Goal: Task Accomplishment & Management: Use online tool/utility

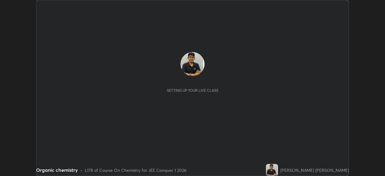
scroll to position [176, 385]
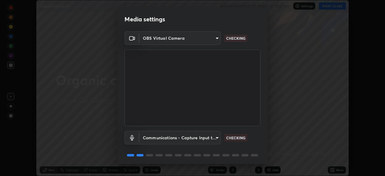
click at [212, 38] on body "Erase all Organic chemistry WAS SCHEDULED TO START AT 10:10 AM Settings START C…" at bounding box center [192, 88] width 385 height 176
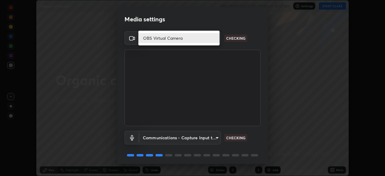
click at [200, 38] on li "OBS Virtual Camera" at bounding box center [178, 38] width 81 height 10
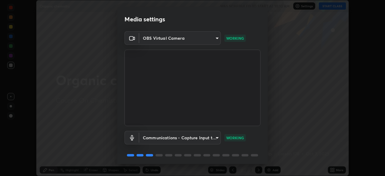
click at [156, 38] on body "Erase all Organic chemistry WAS SCHEDULED TO START AT 10:10 AM Settings START C…" at bounding box center [192, 88] width 385 height 176
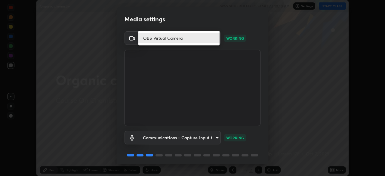
click at [150, 40] on li "OBS Virtual Camera" at bounding box center [178, 38] width 81 height 10
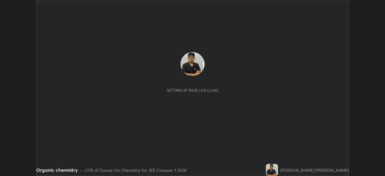
scroll to position [176, 385]
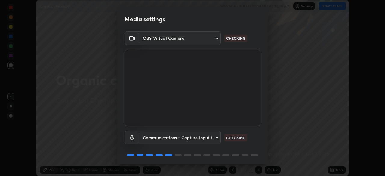
click at [218, 39] on body "Erase all Organic chemistry WAS SCHEDULED TO START AT 10:10 AM Settings START C…" at bounding box center [192, 88] width 385 height 176
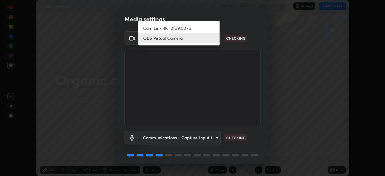
click at [195, 28] on li "Cam Link 4K (0fd9:007b)" at bounding box center [178, 28] width 81 height 10
type input "c97aa91cda86eae1118d137ade1633d3e3f2770da4944b2080c457d68818c9c1"
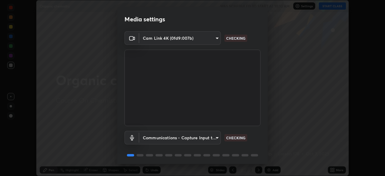
scroll to position [21, 0]
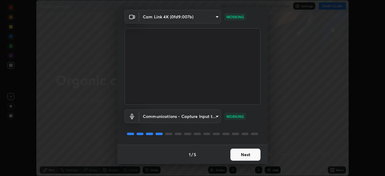
click at [251, 156] on button "Next" at bounding box center [245, 155] width 30 height 12
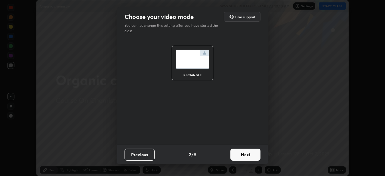
click at [253, 156] on button "Next" at bounding box center [245, 155] width 30 height 12
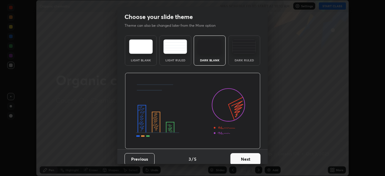
click at [253, 159] on button "Next" at bounding box center [245, 159] width 30 height 12
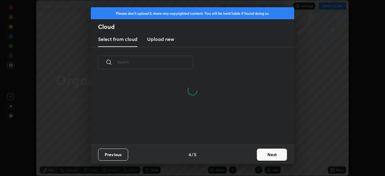
click at [269, 155] on button "Next" at bounding box center [272, 155] width 30 height 12
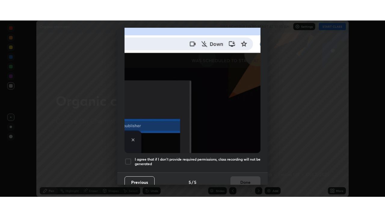
scroll to position [144, 0]
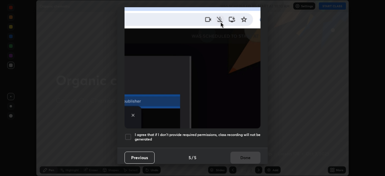
click at [132, 134] on div "I agree that if I don't provide required permissions, class recording will not …" at bounding box center [193, 136] width 136 height 7
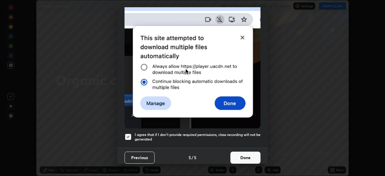
click at [243, 155] on button "Done" at bounding box center [245, 158] width 30 height 12
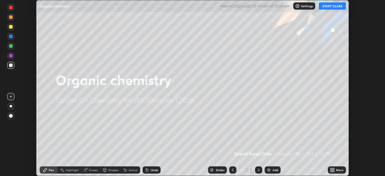
click at [332, 8] on button "START CLASS" at bounding box center [332, 5] width 27 height 7
click at [270, 171] on img at bounding box center [269, 170] width 5 height 5
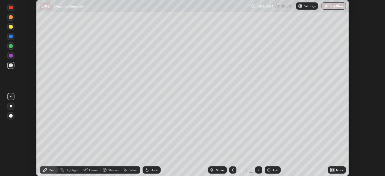
click at [12, 28] on div at bounding box center [11, 27] width 4 height 4
click at [333, 170] on icon at bounding box center [334, 171] width 2 height 2
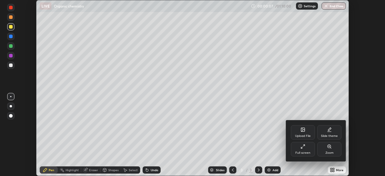
click at [309, 151] on div "Full screen" at bounding box center [302, 152] width 15 height 3
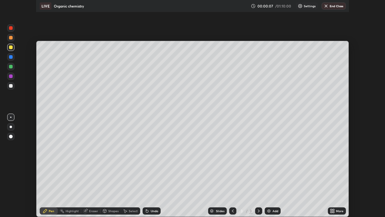
scroll to position [217, 385]
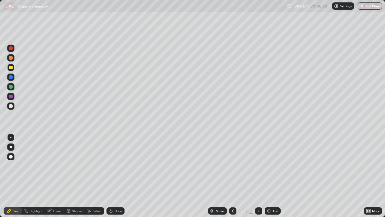
click at [12, 87] on div at bounding box center [11, 87] width 4 height 4
click at [11, 106] on div at bounding box center [11, 106] width 4 height 4
click at [11, 107] on div at bounding box center [11, 106] width 4 height 4
click at [111, 176] on icon at bounding box center [111, 211] width 2 height 2
click at [113, 176] on div "Undo" at bounding box center [116, 210] width 18 height 7
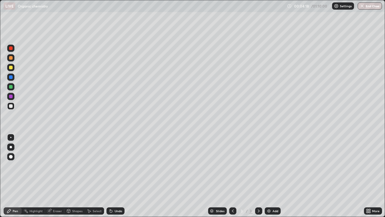
click at [114, 176] on div "Undo" at bounding box center [116, 210] width 18 height 7
click at [270, 176] on img at bounding box center [269, 210] width 5 height 5
click at [232, 176] on icon at bounding box center [232, 210] width 5 height 5
click at [258, 176] on icon at bounding box center [258, 210] width 5 height 5
click at [14, 69] on div at bounding box center [10, 67] width 7 height 7
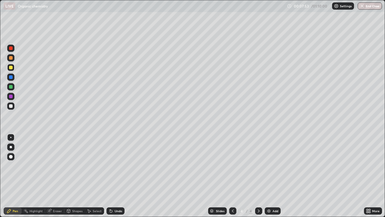
click at [14, 68] on div at bounding box center [10, 67] width 7 height 7
click at [12, 109] on div at bounding box center [10, 105] width 7 height 7
click at [12, 107] on div at bounding box center [11, 106] width 4 height 4
click at [12, 89] on div at bounding box center [10, 86] width 7 height 7
click at [110, 176] on icon at bounding box center [111, 211] width 2 height 2
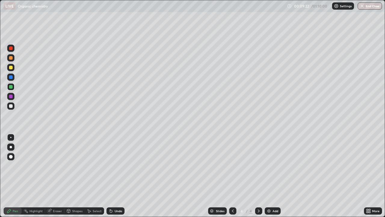
click at [271, 176] on div "Add" at bounding box center [273, 210] width 16 height 7
click at [11, 106] on div at bounding box center [11, 106] width 4 height 4
click at [11, 69] on div at bounding box center [11, 68] width 4 height 4
click at [235, 176] on div at bounding box center [232, 210] width 7 height 7
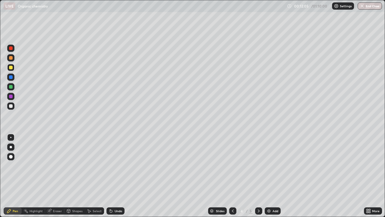
click at [232, 176] on icon at bounding box center [232, 210] width 5 height 5
click at [258, 176] on icon at bounding box center [258, 210] width 5 height 5
click at [270, 176] on img at bounding box center [269, 210] width 5 height 5
click at [11, 107] on div at bounding box center [11, 106] width 4 height 4
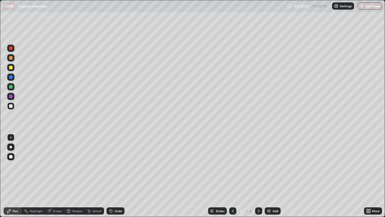
click at [11, 107] on div at bounding box center [11, 106] width 4 height 4
click at [12, 70] on div at bounding box center [10, 67] width 7 height 7
click at [11, 68] on div at bounding box center [11, 68] width 4 height 4
click at [11, 107] on div at bounding box center [11, 106] width 4 height 4
click at [11, 88] on div at bounding box center [11, 87] width 4 height 4
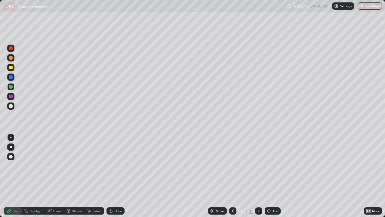
click at [11, 109] on div at bounding box center [10, 105] width 7 height 7
click at [271, 176] on div "Add" at bounding box center [273, 210] width 16 height 7
click at [13, 69] on div at bounding box center [10, 67] width 7 height 7
click at [11, 68] on div at bounding box center [11, 68] width 4 height 4
click at [110, 176] on icon at bounding box center [110, 209] width 1 height 1
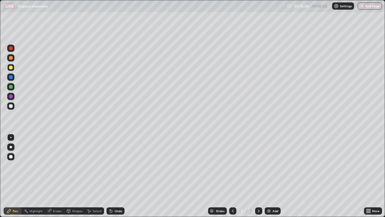
click at [110, 176] on icon at bounding box center [110, 209] width 1 height 1
click at [110, 176] on icon at bounding box center [111, 211] width 2 height 2
click at [111, 176] on icon at bounding box center [111, 210] width 5 height 5
click at [110, 176] on icon at bounding box center [110, 209] width 1 height 1
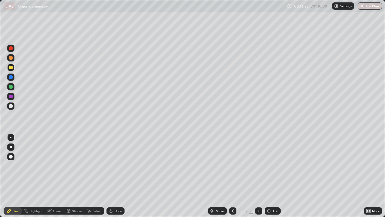
click at [111, 176] on icon at bounding box center [111, 211] width 2 height 2
click at [110, 176] on icon at bounding box center [111, 211] width 2 height 2
click at [11, 106] on div at bounding box center [11, 106] width 4 height 4
click at [11, 107] on div at bounding box center [11, 106] width 4 height 4
click at [11, 89] on div at bounding box center [10, 86] width 7 height 7
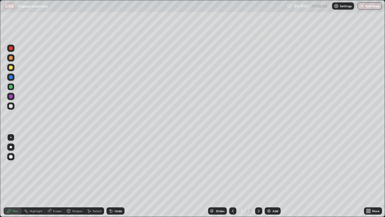
click at [11, 88] on div at bounding box center [11, 87] width 4 height 4
click at [236, 176] on div at bounding box center [232, 210] width 7 height 7
click at [258, 176] on icon at bounding box center [258, 210] width 5 height 5
click at [232, 176] on icon at bounding box center [232, 210] width 5 height 5
click at [258, 176] on icon at bounding box center [258, 210] width 5 height 5
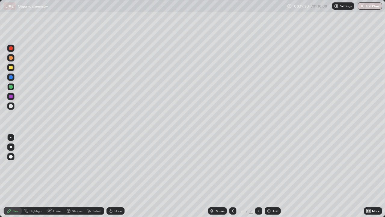
click at [269, 176] on img at bounding box center [269, 210] width 5 height 5
click at [110, 176] on icon at bounding box center [111, 211] width 2 height 2
click at [11, 106] on div at bounding box center [11, 106] width 4 height 4
click at [12, 109] on div at bounding box center [10, 105] width 7 height 7
click at [11, 68] on div at bounding box center [11, 68] width 4 height 4
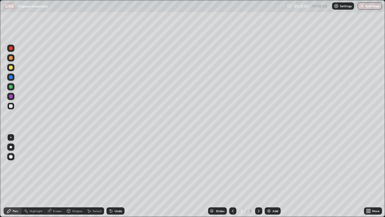
click at [11, 69] on div at bounding box center [11, 68] width 4 height 4
click at [11, 106] on div at bounding box center [11, 106] width 4 height 4
click at [14, 107] on div at bounding box center [10, 105] width 7 height 7
click at [12, 97] on div at bounding box center [11, 96] width 4 height 4
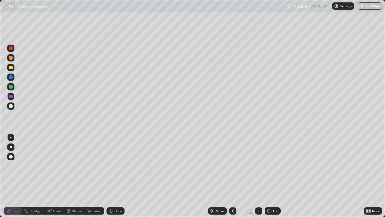
click at [12, 88] on div at bounding box center [11, 87] width 4 height 4
click at [11, 107] on div at bounding box center [11, 106] width 4 height 4
click at [12, 107] on div at bounding box center [11, 106] width 4 height 4
click at [11, 77] on div at bounding box center [11, 77] width 4 height 4
click at [12, 58] on div at bounding box center [11, 58] width 4 height 4
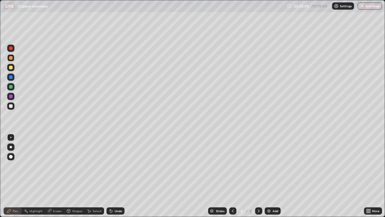
click at [13, 60] on div at bounding box center [10, 57] width 7 height 7
click at [271, 176] on img at bounding box center [269, 210] width 5 height 5
click at [232, 176] on icon at bounding box center [232, 210] width 5 height 5
click at [258, 176] on icon at bounding box center [258, 210] width 5 height 5
click at [11, 68] on div at bounding box center [11, 68] width 4 height 4
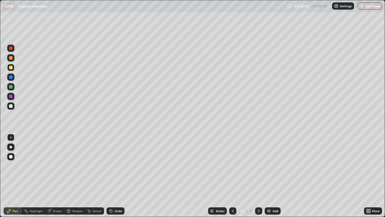
click at [11, 69] on div at bounding box center [11, 68] width 4 height 4
click at [110, 176] on icon at bounding box center [110, 209] width 1 height 1
click at [10, 107] on div at bounding box center [11, 106] width 4 height 4
click at [11, 106] on div at bounding box center [11, 106] width 4 height 4
click at [110, 176] on icon at bounding box center [111, 211] width 2 height 2
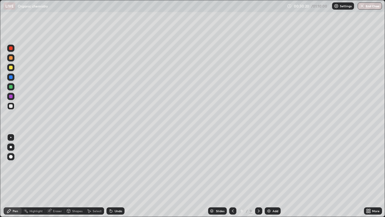
click at [110, 176] on icon at bounding box center [111, 211] width 2 height 2
click at [110, 176] on icon at bounding box center [110, 209] width 1 height 1
click at [271, 176] on div "Add" at bounding box center [273, 210] width 16 height 7
click at [11, 68] on div at bounding box center [11, 68] width 4 height 4
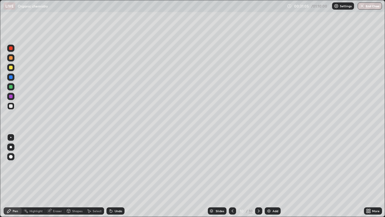
click at [11, 68] on div at bounding box center [11, 68] width 4 height 4
click at [235, 176] on div at bounding box center [232, 210] width 7 height 7
click at [258, 176] on icon at bounding box center [258, 210] width 5 height 5
click at [11, 106] on div at bounding box center [11, 106] width 4 height 4
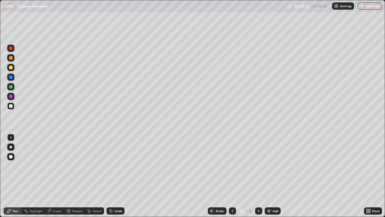
click at [12, 69] on div at bounding box center [11, 68] width 4 height 4
click at [12, 97] on div at bounding box center [11, 96] width 4 height 4
click at [271, 176] on div "Add" at bounding box center [273, 210] width 16 height 7
click at [12, 88] on div at bounding box center [11, 87] width 4 height 4
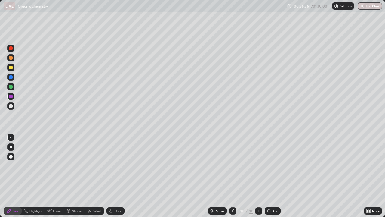
click at [11, 89] on div at bounding box center [10, 86] width 7 height 7
click at [117, 176] on div "Undo" at bounding box center [116, 210] width 18 height 7
click at [117, 176] on div "Undo" at bounding box center [119, 210] width 8 height 3
click at [11, 106] on div at bounding box center [11, 106] width 4 height 4
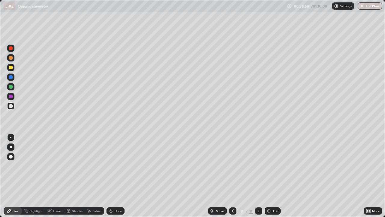
click at [110, 176] on icon at bounding box center [111, 211] width 2 height 2
click at [111, 176] on icon at bounding box center [111, 211] width 2 height 2
click at [110, 176] on icon at bounding box center [110, 209] width 1 height 1
click at [270, 176] on img at bounding box center [269, 210] width 5 height 5
click at [12, 68] on div at bounding box center [11, 68] width 4 height 4
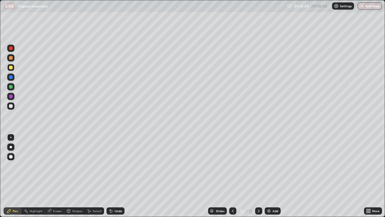
click at [12, 69] on div at bounding box center [11, 68] width 4 height 4
click at [232, 176] on icon at bounding box center [232, 210] width 5 height 5
click at [230, 176] on div at bounding box center [232, 210] width 7 height 7
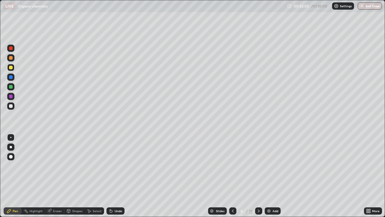
click at [232, 176] on icon at bounding box center [232, 210] width 5 height 5
click at [232, 176] on icon at bounding box center [233, 210] width 2 height 3
click at [255, 176] on div at bounding box center [258, 210] width 7 height 7
click at [256, 176] on div at bounding box center [258, 210] width 7 height 7
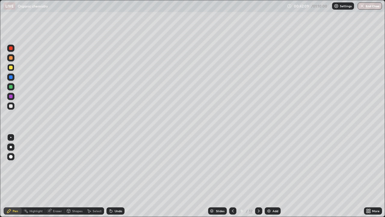
click at [256, 176] on div at bounding box center [258, 210] width 7 height 7
click at [257, 176] on div at bounding box center [258, 210] width 7 height 7
click at [11, 107] on div at bounding box center [11, 106] width 4 height 4
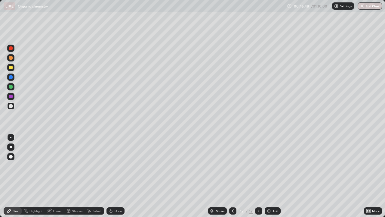
click at [212, 176] on icon at bounding box center [211, 211] width 3 height 1
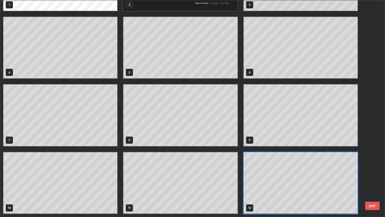
scroll to position [0, 0]
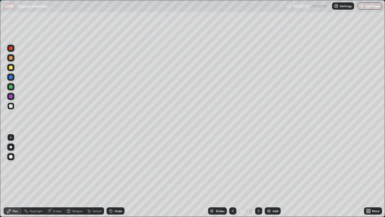
click at [257, 176] on icon at bounding box center [258, 210] width 5 height 5
click at [258, 176] on icon at bounding box center [258, 210] width 5 height 5
click at [261, 176] on div at bounding box center [258, 210] width 7 height 7
click at [258, 176] on icon at bounding box center [258, 210] width 5 height 5
click at [261, 176] on div at bounding box center [258, 210] width 7 height 7
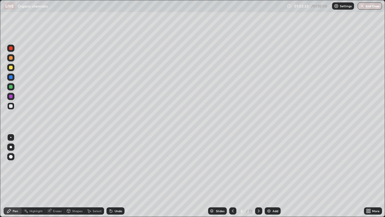
click at [258, 176] on icon at bounding box center [258, 210] width 5 height 5
click at [259, 176] on icon at bounding box center [258, 210] width 5 height 5
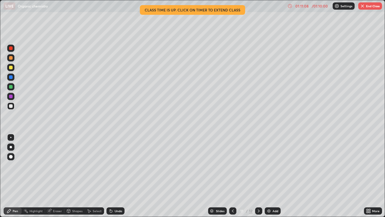
click at [258, 176] on icon at bounding box center [258, 210] width 5 height 5
click at [371, 8] on button "End Class" at bounding box center [370, 5] width 24 height 7
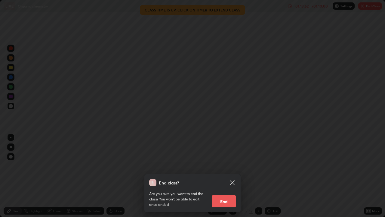
click at [224, 176] on button "End" at bounding box center [224, 201] width 24 height 12
click at [222, 176] on div "End class? Are you sure you want to end the class? You won’t be able to edit on…" at bounding box center [192, 108] width 385 height 217
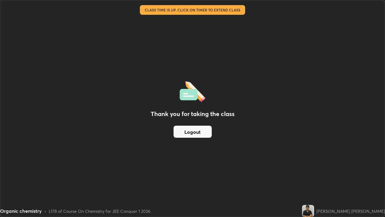
click at [201, 133] on button "Logout" at bounding box center [193, 131] width 38 height 12
click at [201, 132] on button "Logout" at bounding box center [193, 131] width 38 height 12
click at [202, 132] on button "Logout" at bounding box center [193, 131] width 38 height 12
